Goal: Find specific page/section: Find specific page/section

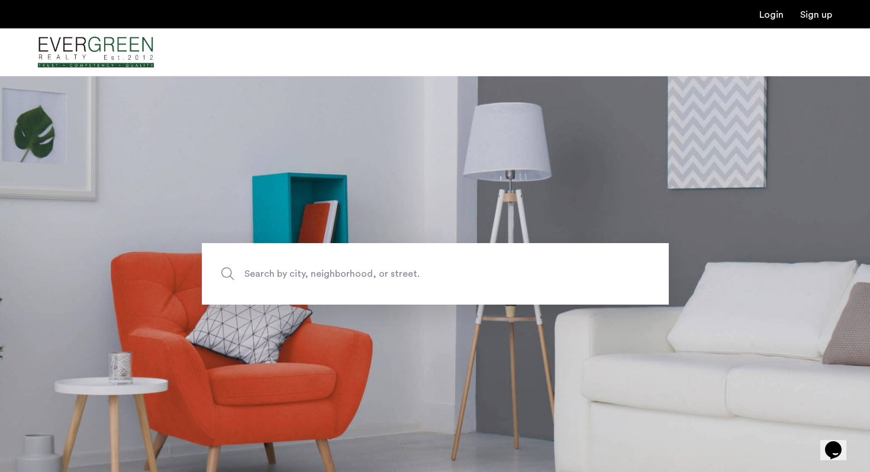
click at [409, 277] on span "Search by city, neighborhood, or street." at bounding box center [407, 274] width 327 height 16
click at [409, 277] on input "Search by city, neighborhood, or street." at bounding box center [435, 274] width 467 height 62
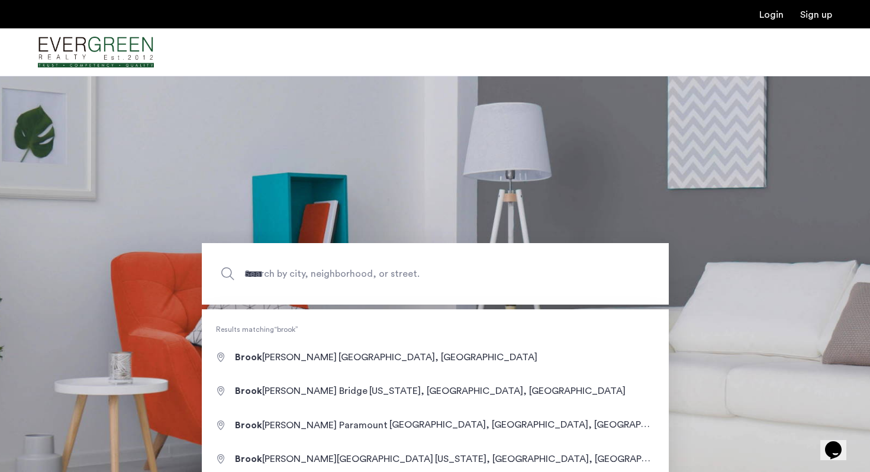
type input "**********"
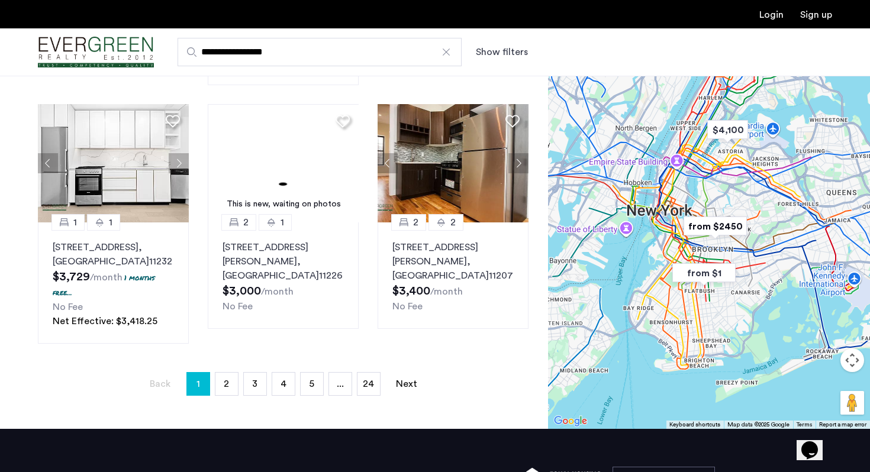
scroll to position [808, 0]
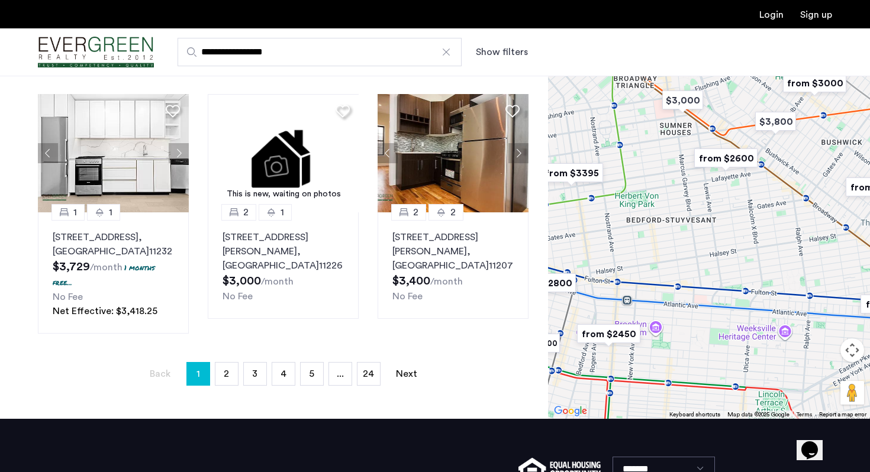
click at [725, 148] on img "from $2600" at bounding box center [725, 158] width 73 height 27
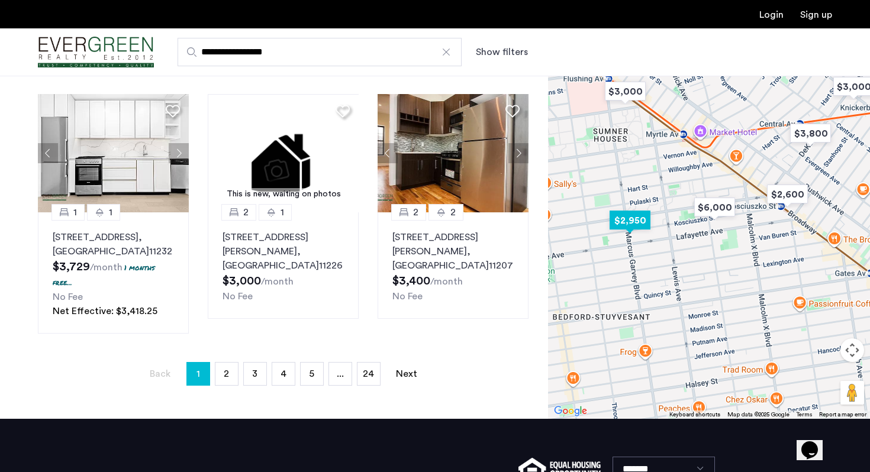
click at [637, 210] on img "$2,950" at bounding box center [630, 220] width 50 height 27
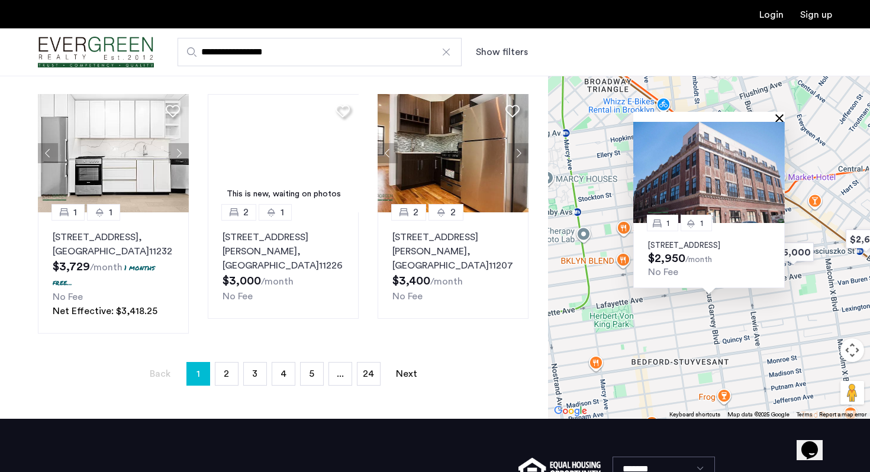
click at [778, 114] on button "Close" at bounding box center [781, 118] width 8 height 8
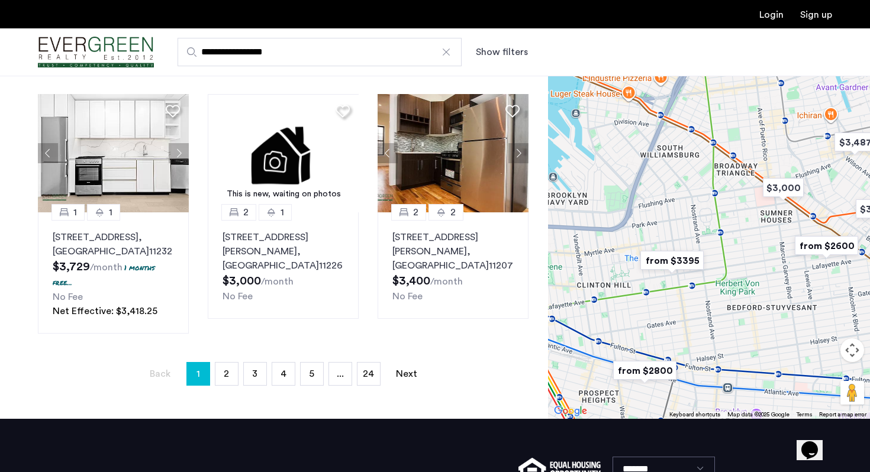
drag, startPoint x: 671, startPoint y: 263, endPoint x: 753, endPoint y: 260, distance: 82.3
click at [754, 260] on div at bounding box center [709, 220] width 322 height 396
